Goal: Browse casually

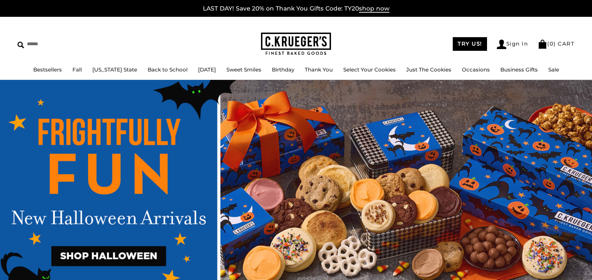
click at [268, 35] on img at bounding box center [296, 44] width 70 height 23
